Goal: Find specific page/section: Find specific page/section

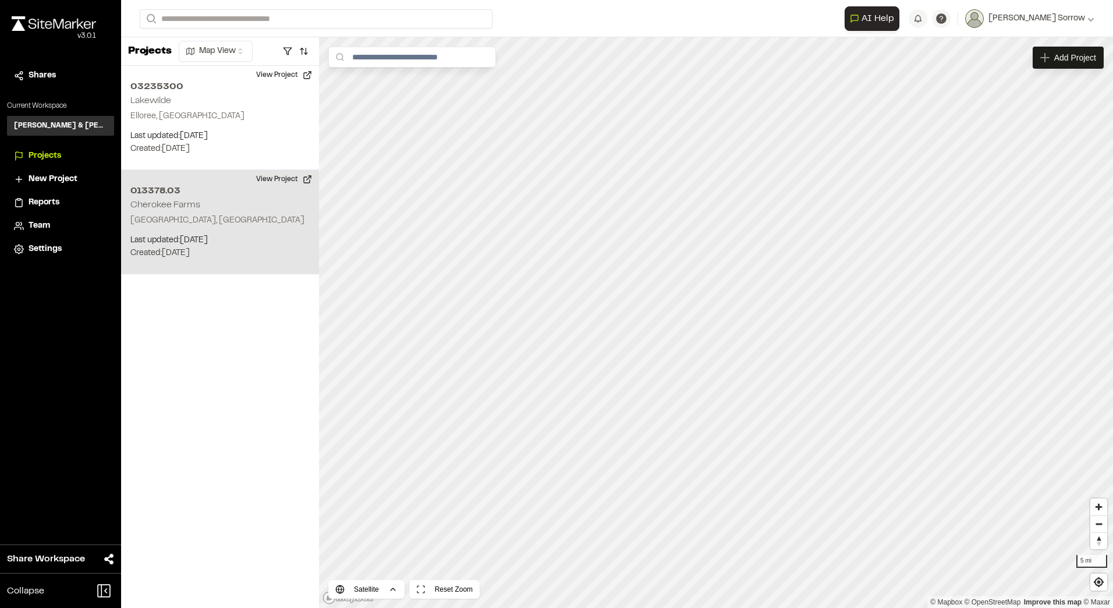
click at [210, 210] on div "013378.03 Cherokee Farms Beaufort, SC Last updated: Aug 25, 2025 Budget: $ Crea…" at bounding box center [220, 222] width 198 height 104
click at [706, 331] on div "013378.03 Cherokee Farms" at bounding box center [702, 326] width 17 height 17
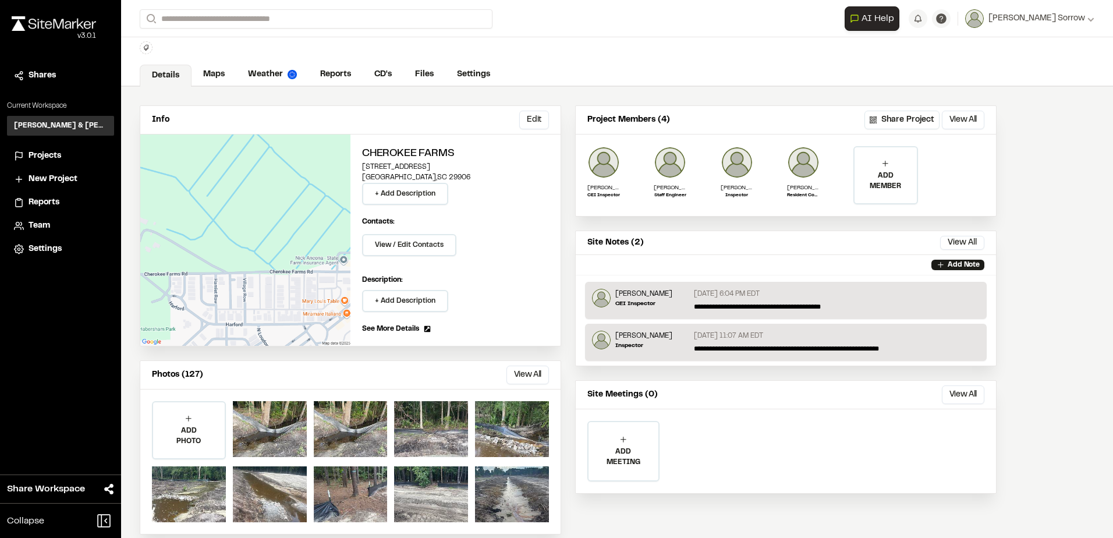
scroll to position [44, 0]
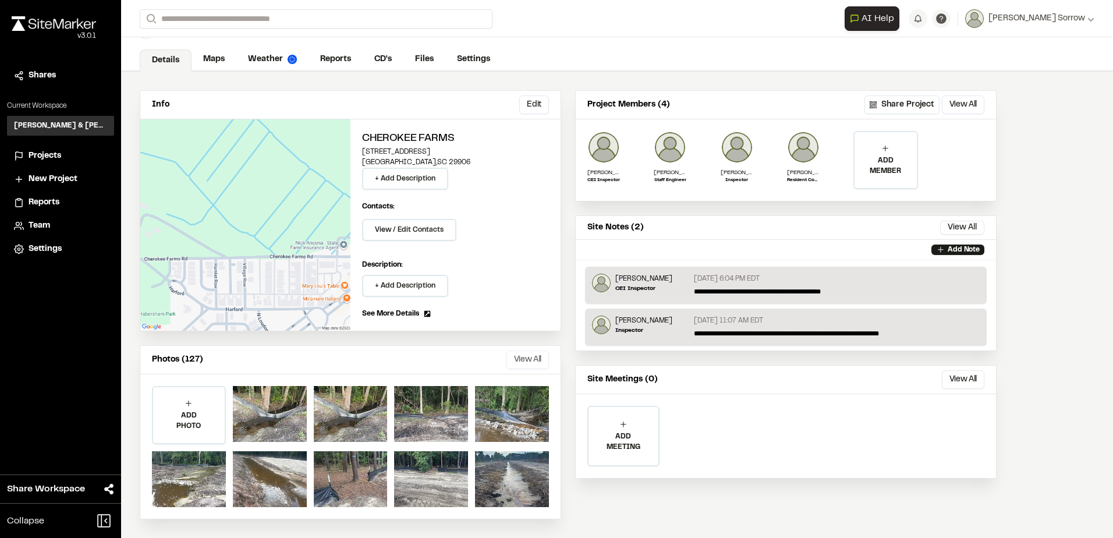
click at [513, 359] on button "View All" at bounding box center [527, 359] width 42 height 19
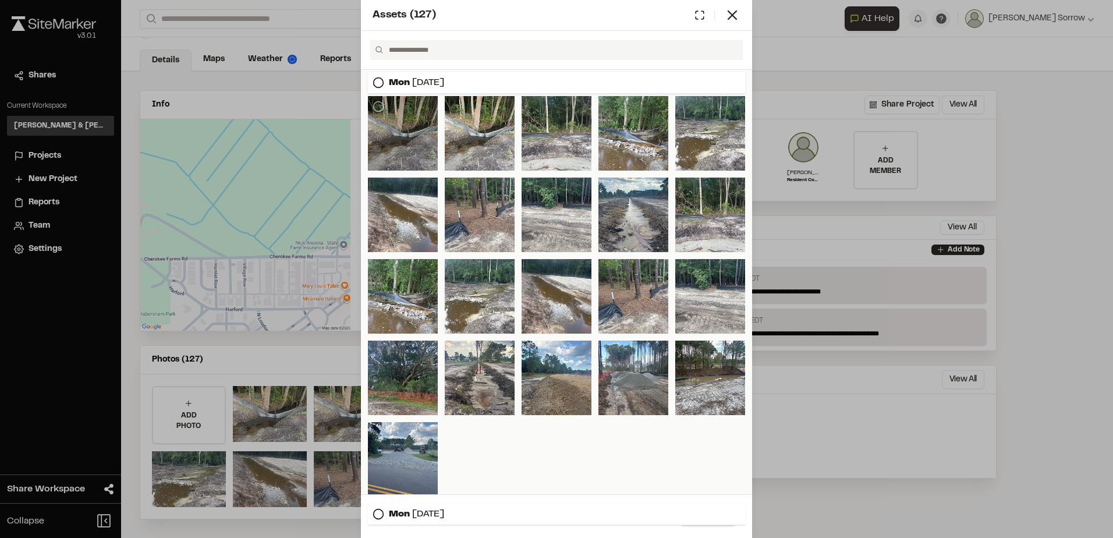
click at [419, 142] on div at bounding box center [403, 133] width 70 height 75
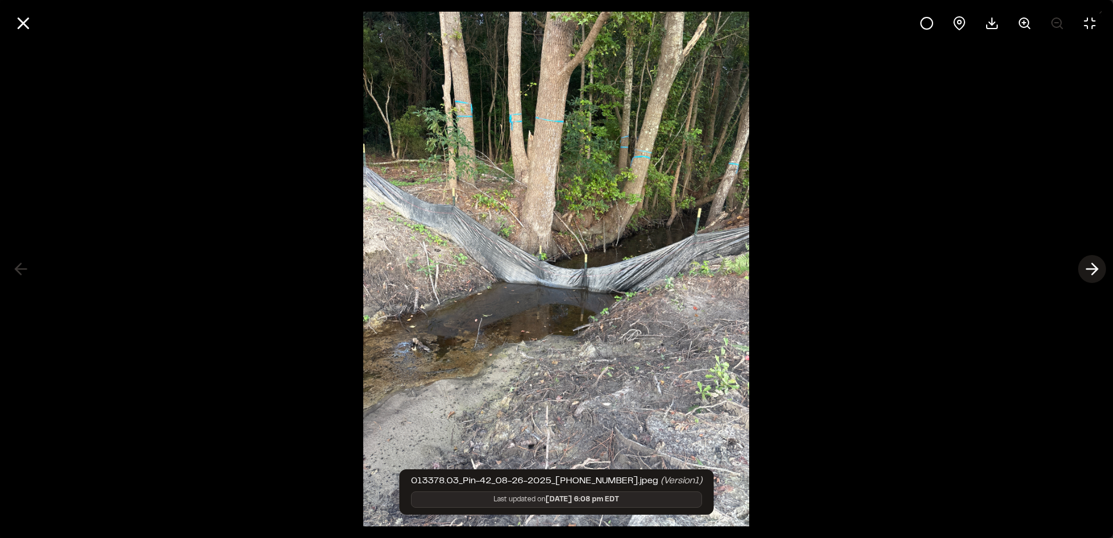
click at [1091, 269] on line at bounding box center [1092, 269] width 11 height 0
click at [1091, 267] on icon at bounding box center [1092, 269] width 19 height 20
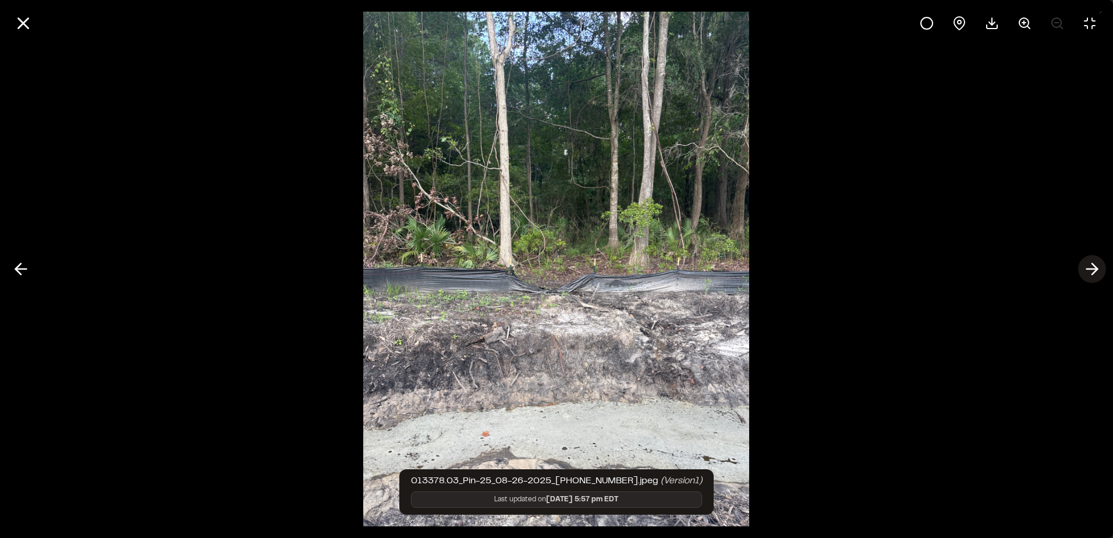
click at [1091, 267] on icon at bounding box center [1092, 269] width 19 height 20
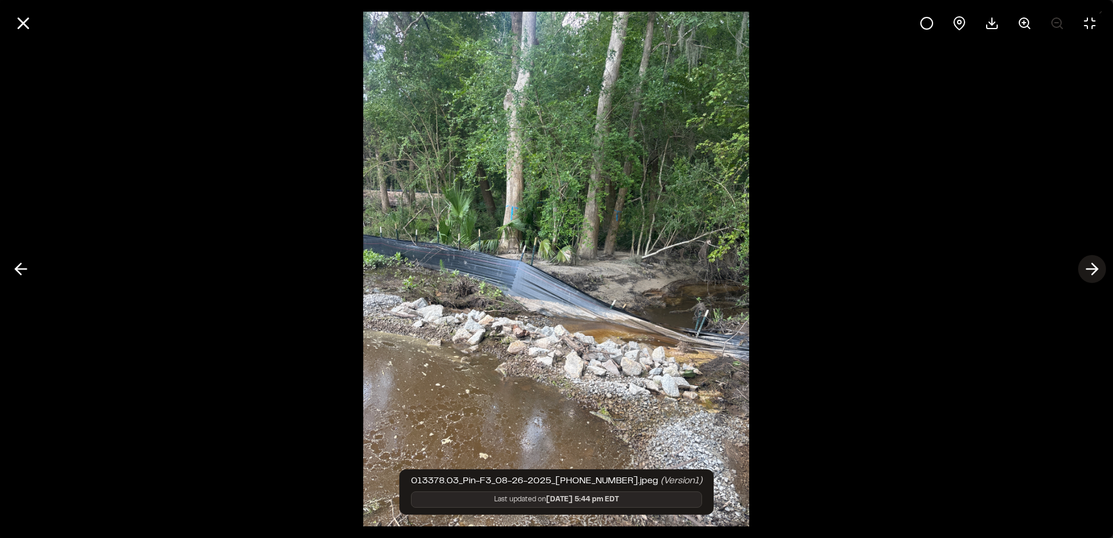
click at [1090, 267] on icon at bounding box center [1092, 269] width 19 height 20
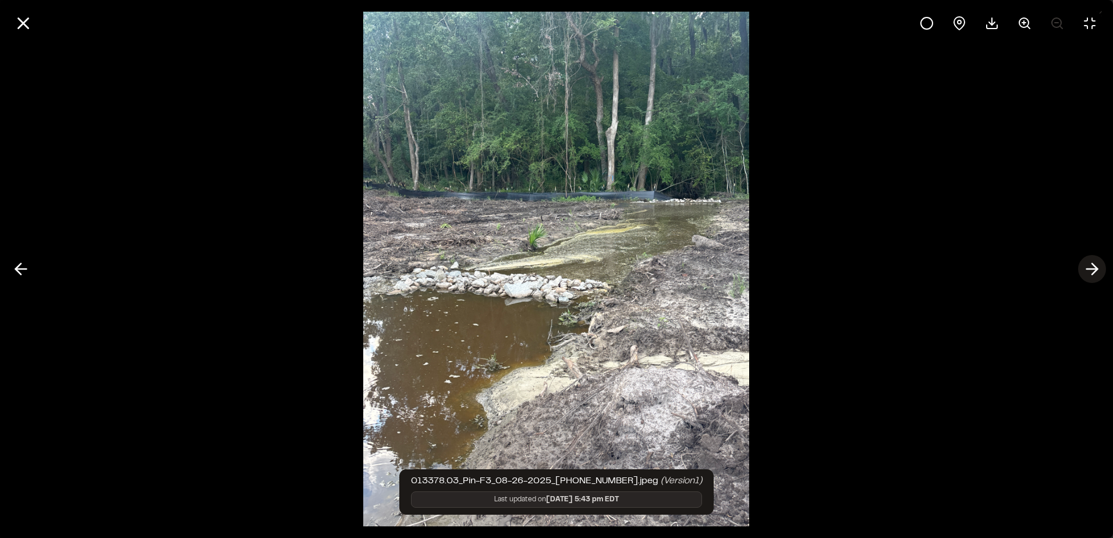
click at [1090, 267] on icon at bounding box center [1092, 269] width 19 height 20
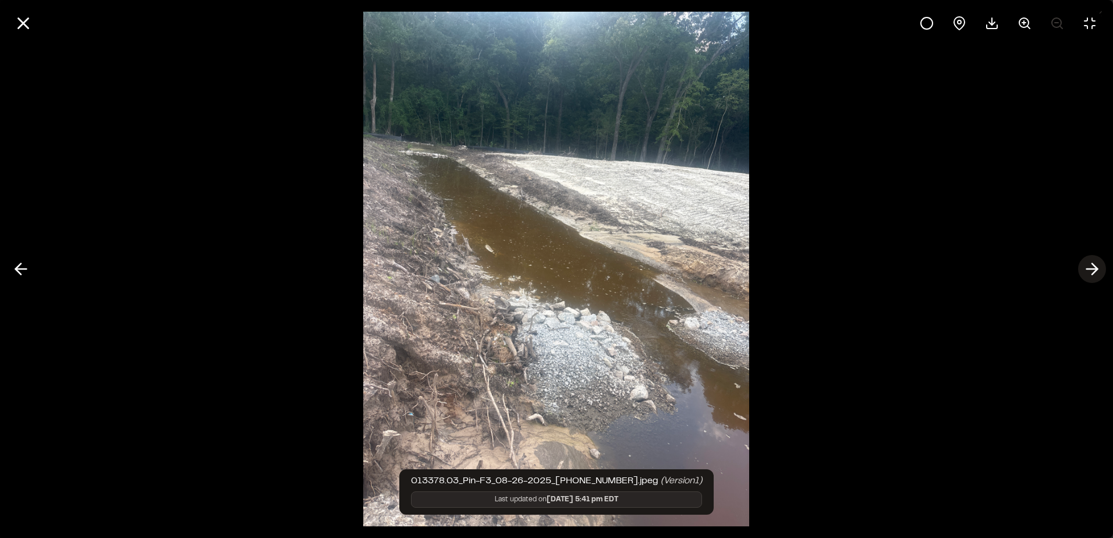
click at [1090, 267] on icon at bounding box center [1092, 269] width 19 height 20
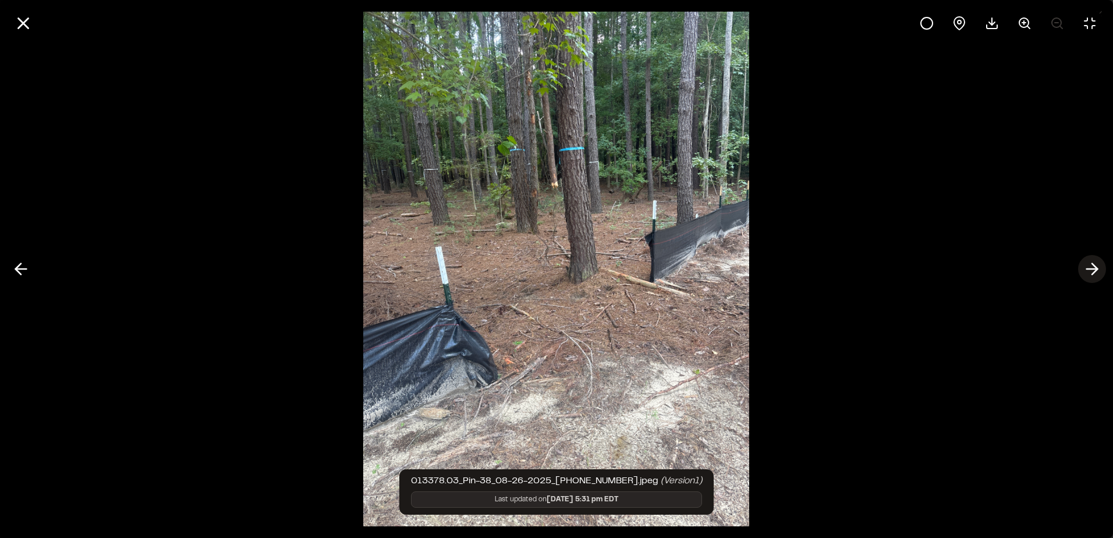
click at [1084, 267] on icon at bounding box center [1092, 269] width 19 height 20
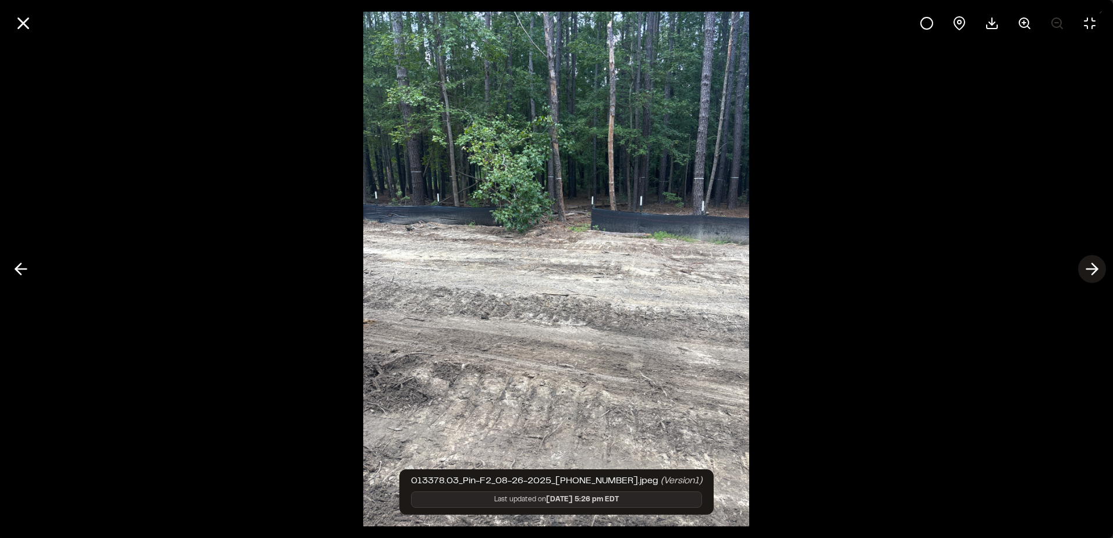
click at [1083, 267] on icon at bounding box center [1092, 269] width 19 height 20
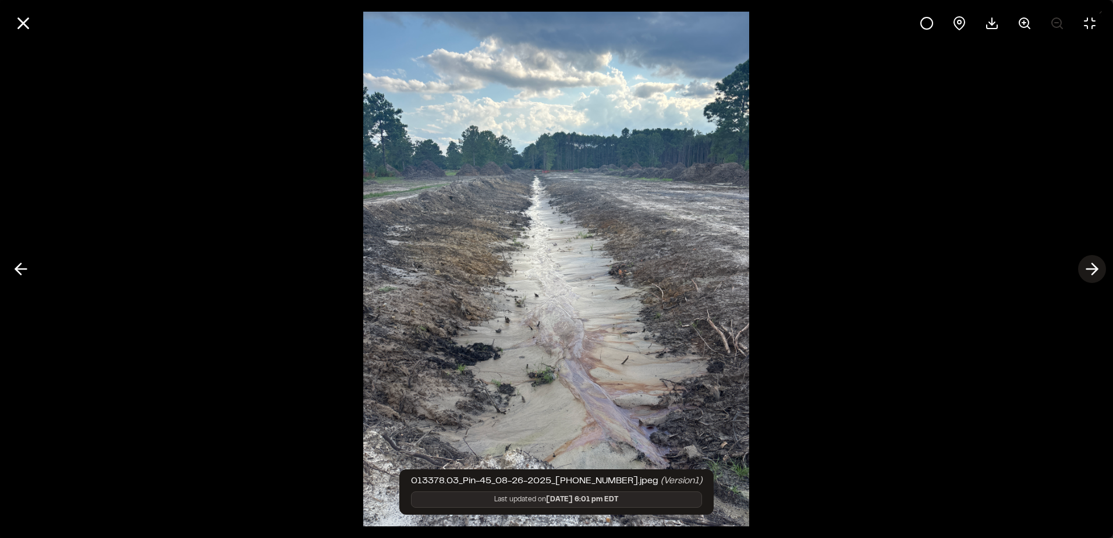
click at [1083, 267] on icon at bounding box center [1092, 269] width 19 height 20
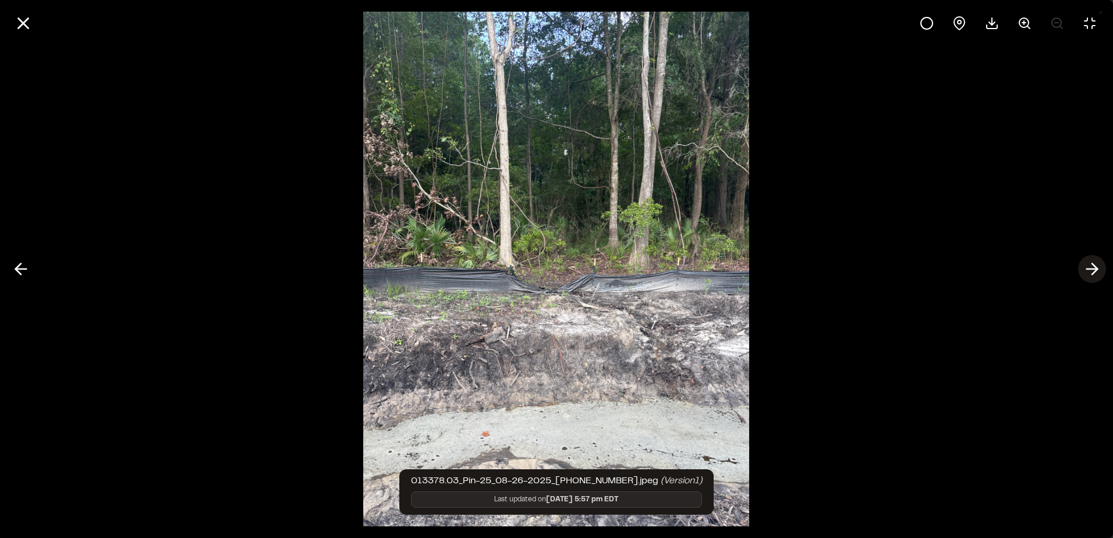
click at [1083, 267] on icon at bounding box center [1092, 269] width 19 height 20
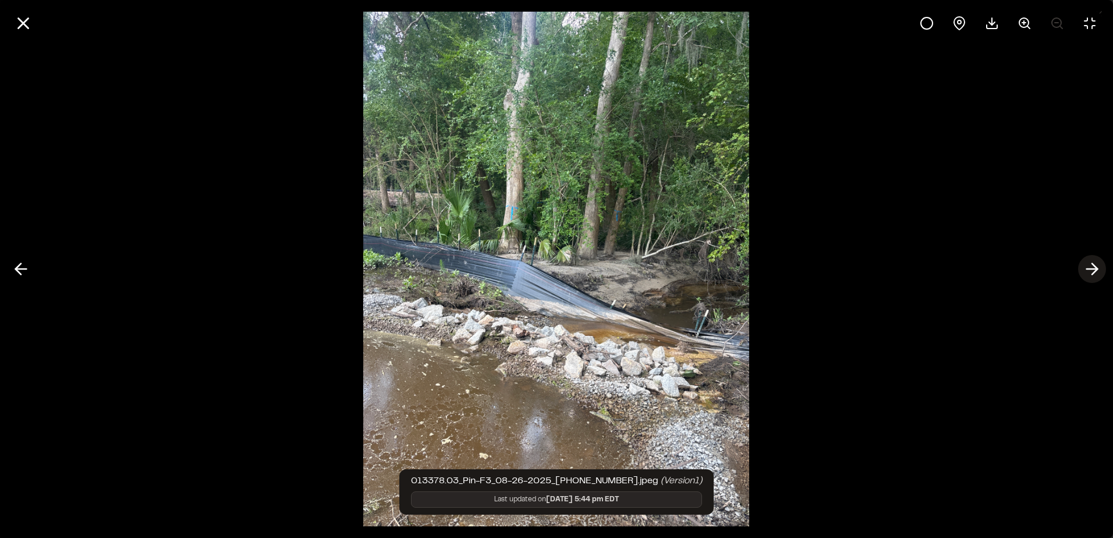
click at [1083, 267] on icon at bounding box center [1092, 269] width 19 height 20
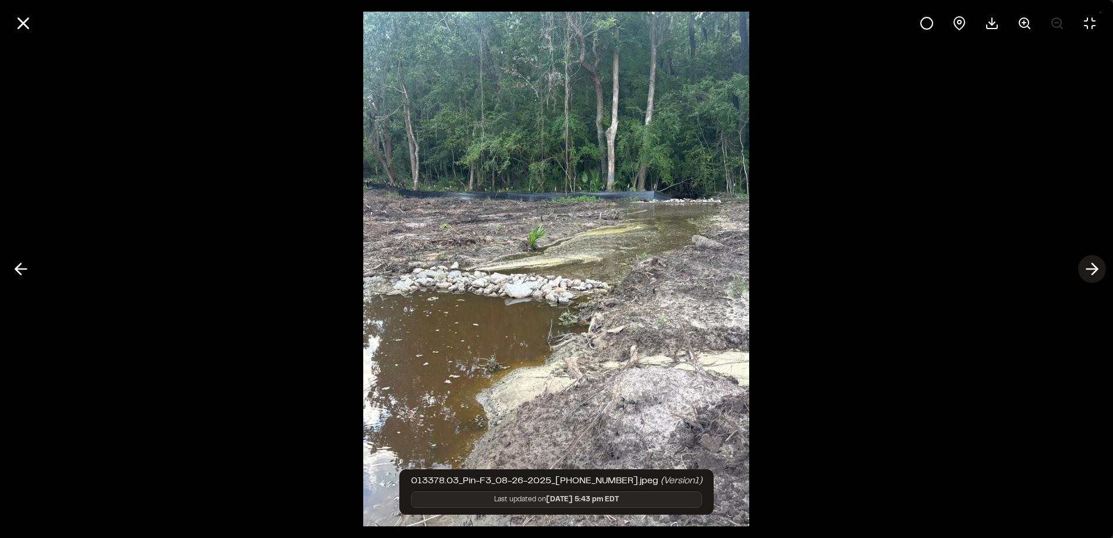
click at [1083, 264] on icon at bounding box center [1092, 269] width 19 height 20
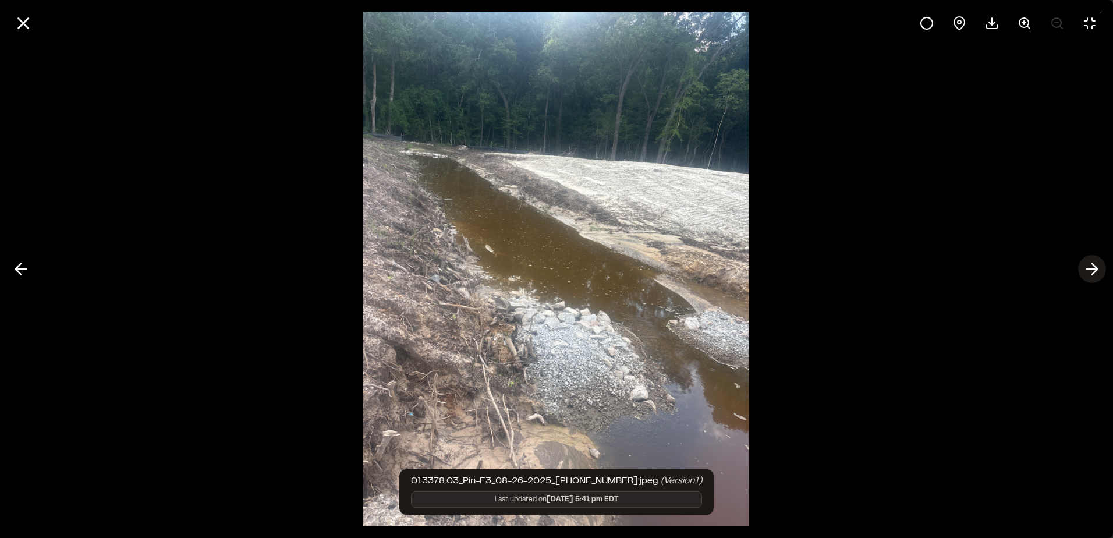
click at [1083, 264] on icon at bounding box center [1092, 269] width 19 height 20
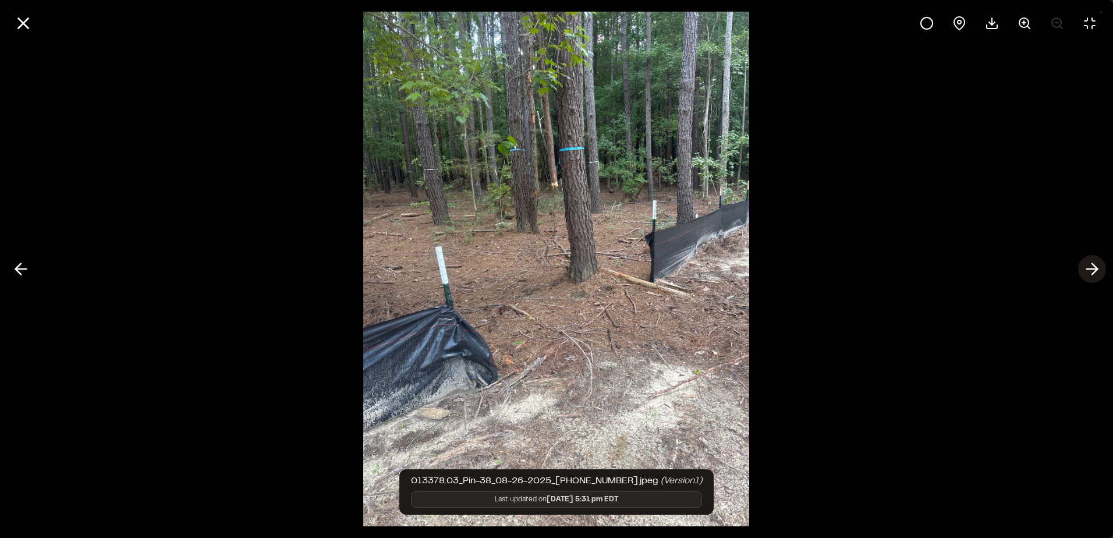
click at [1083, 264] on icon at bounding box center [1092, 269] width 19 height 20
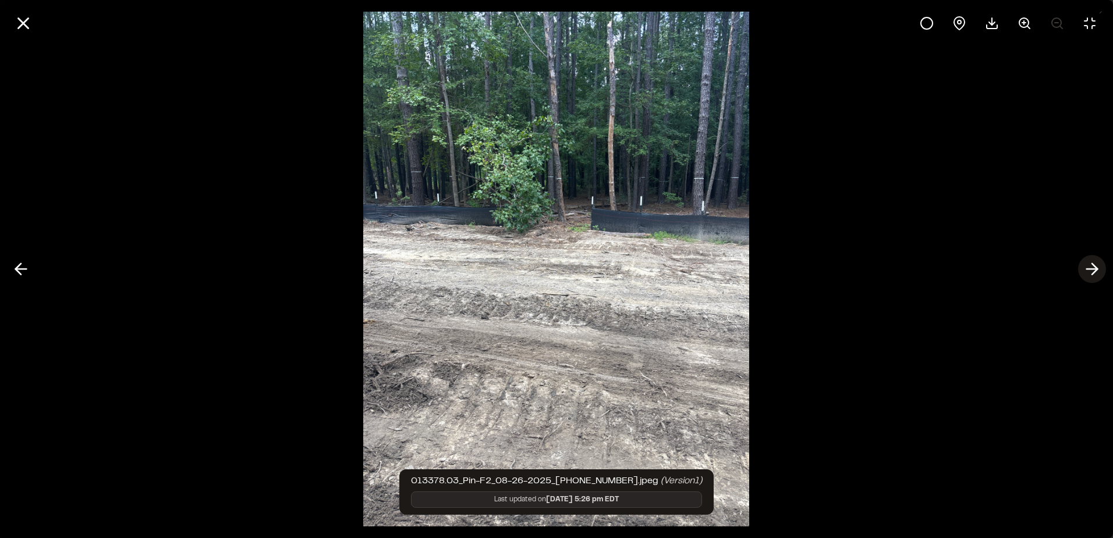
click at [1091, 267] on icon at bounding box center [1092, 269] width 19 height 20
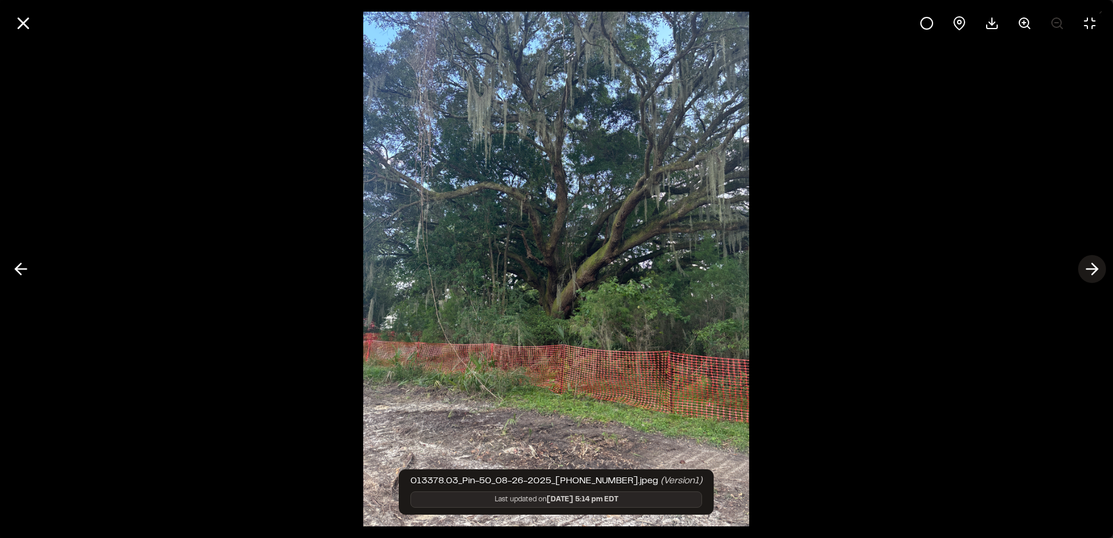
click at [1091, 265] on icon at bounding box center [1092, 269] width 19 height 20
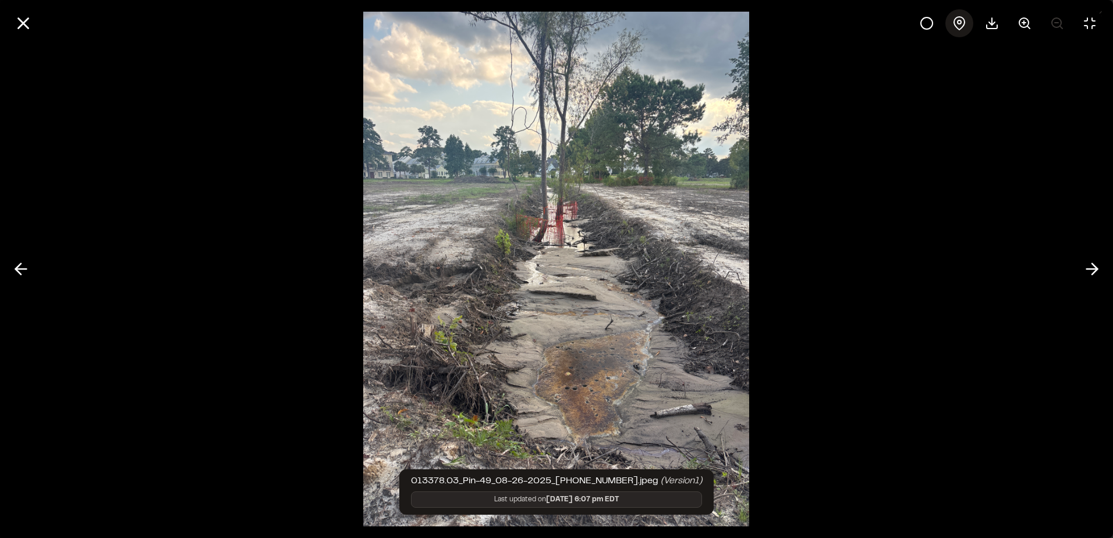
click at [953, 19] on icon at bounding box center [959, 23] width 14 height 14
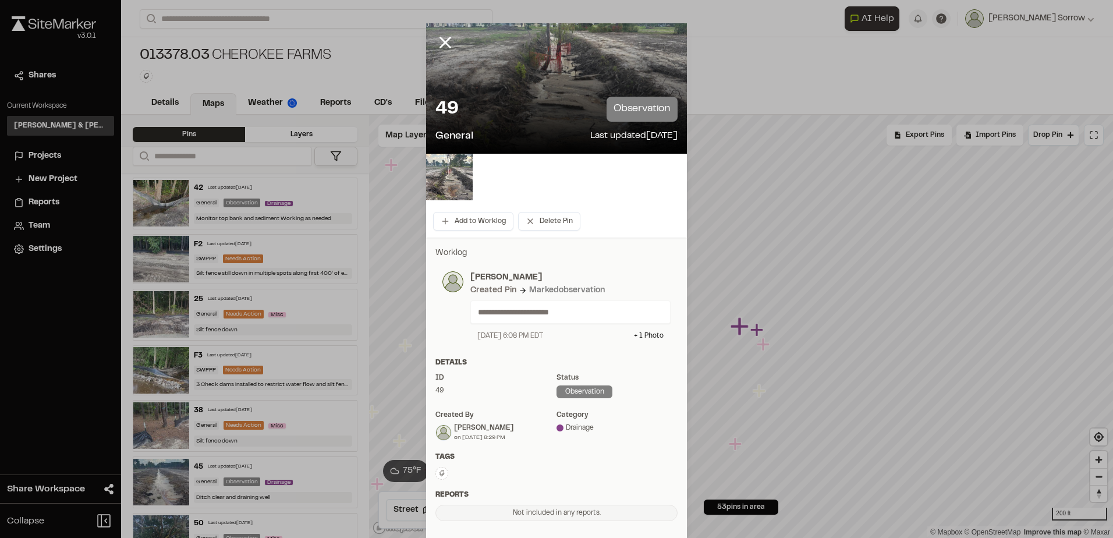
scroll to position [58, 0]
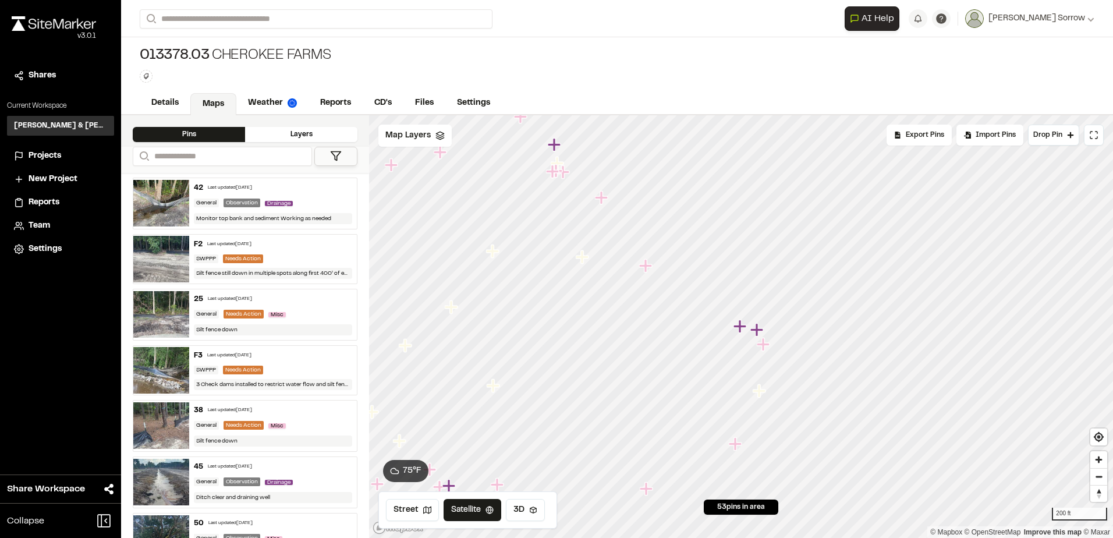
click at [742, 327] on icon "Map marker" at bounding box center [739, 326] width 13 height 13
click at [756, 328] on icon "Map marker" at bounding box center [756, 329] width 13 height 13
click at [724, 323] on icon "Map marker" at bounding box center [723, 322] width 13 height 13
click at [430, 141] on div "Map Layers" at bounding box center [414, 136] width 73 height 22
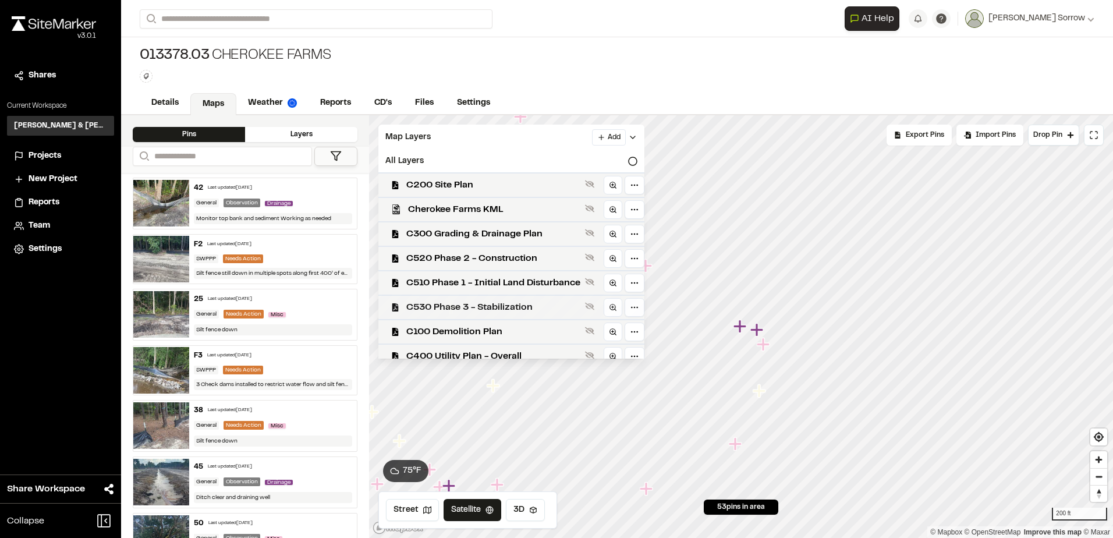
scroll to position [9, 0]
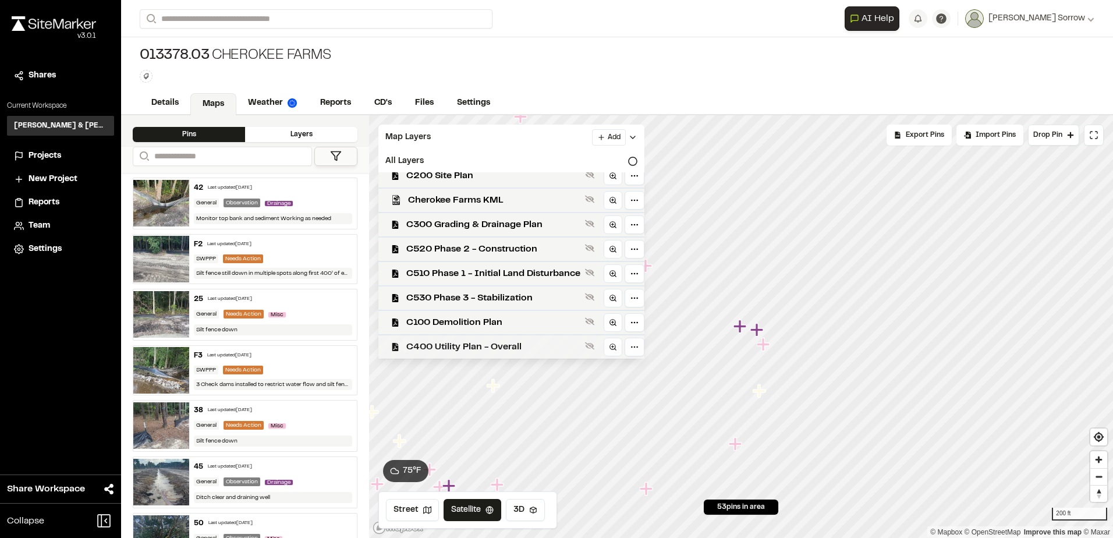
click at [499, 336] on div "C400 Utility Plan - Overall" at bounding box center [506, 346] width 275 height 24
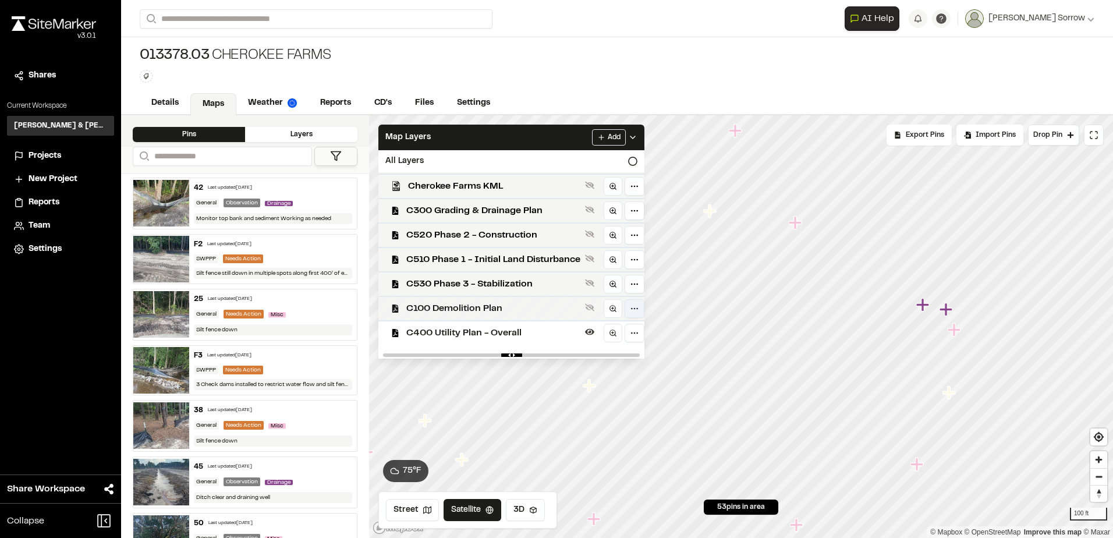
scroll to position [30, 0]
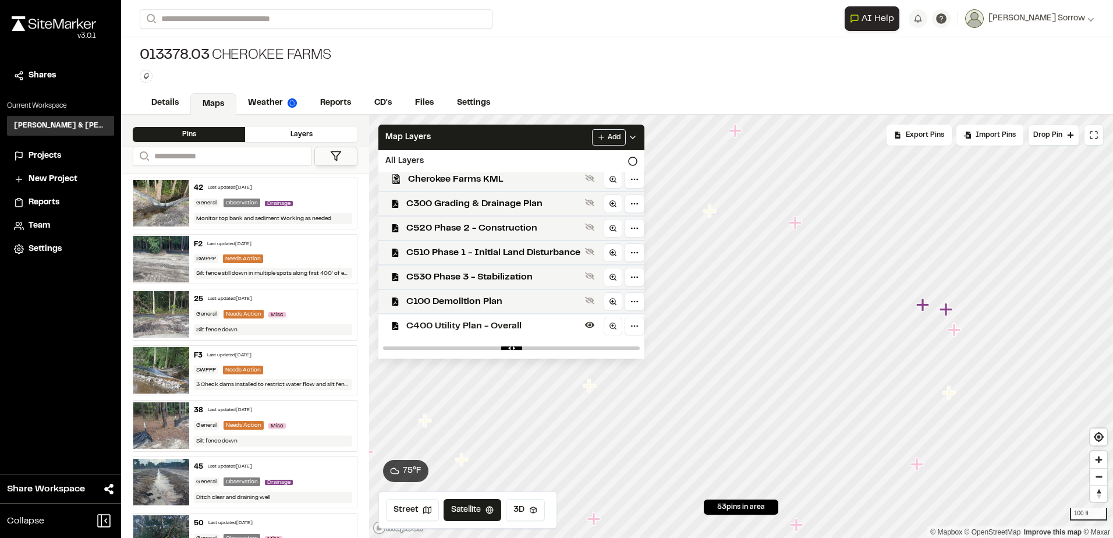
click at [949, 310] on icon "Map marker" at bounding box center [946, 309] width 13 height 13
click at [718, 321] on icon "Map marker" at bounding box center [716, 321] width 13 height 13
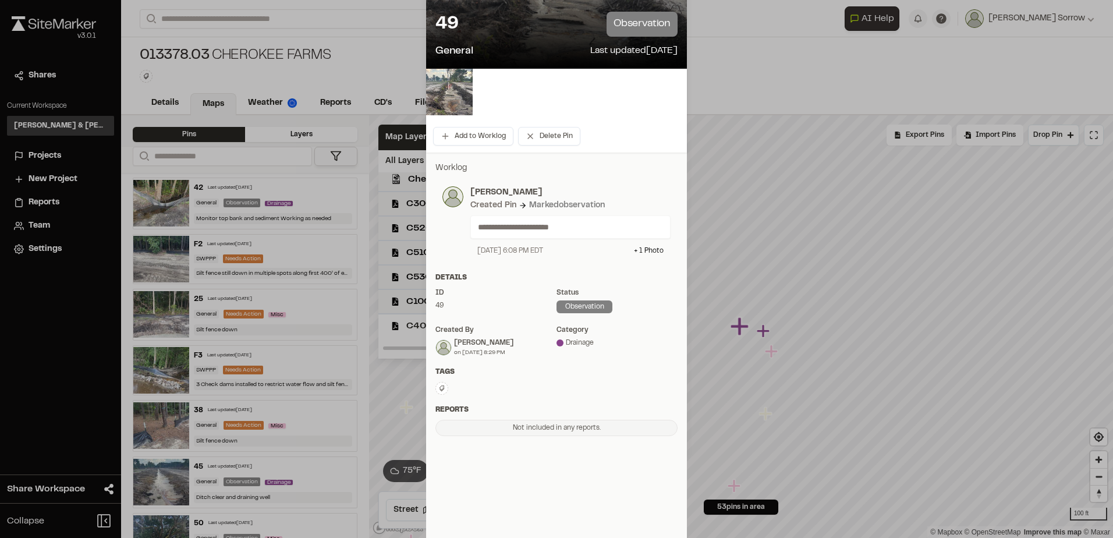
scroll to position [95, 0]
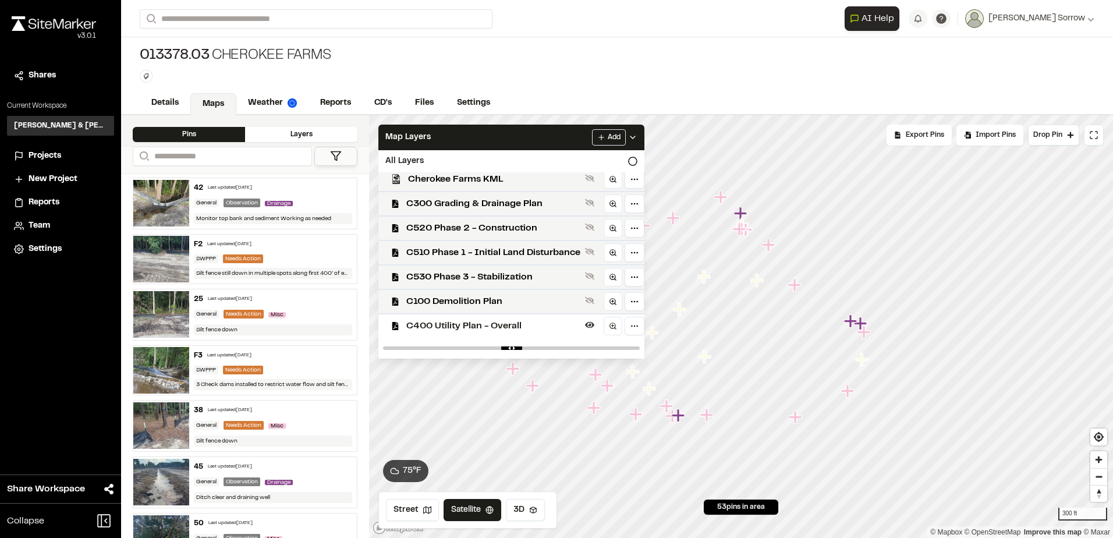
click at [796, 285] on icon "Map marker" at bounding box center [794, 284] width 13 height 13
